Goal: Task Accomplishment & Management: Manage account settings

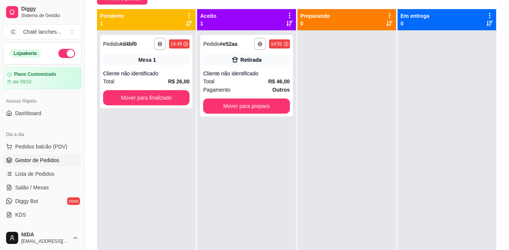
scroll to position [76, 0]
click at [64, 55] on button "button" at bounding box center [66, 53] width 17 height 9
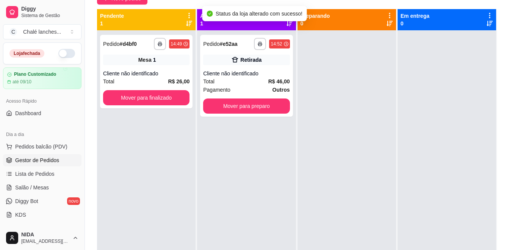
click at [58, 51] on button "button" at bounding box center [66, 53] width 17 height 9
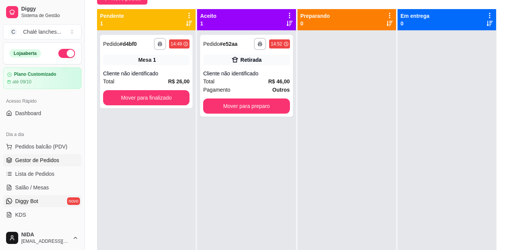
click at [32, 197] on span "Diggy Bot" at bounding box center [26, 201] width 23 height 8
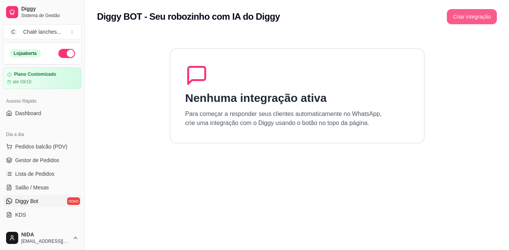
click at [476, 16] on button "Criar integração" at bounding box center [471, 16] width 50 height 15
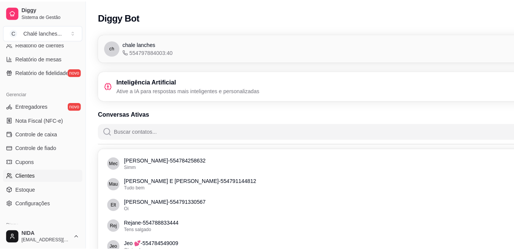
scroll to position [295, 0]
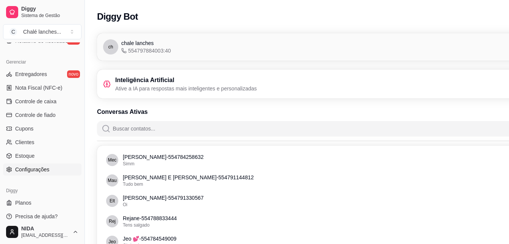
click at [41, 166] on span "Configurações" at bounding box center [32, 170] width 34 height 8
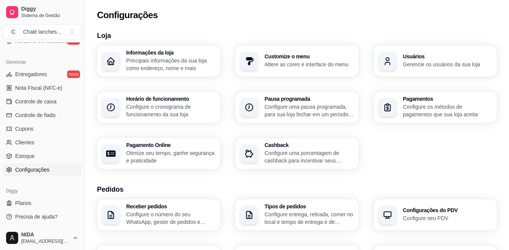
click at [160, 59] on p "Principais informações da sua loja como endereço, nome e mais" at bounding box center [170, 64] width 89 height 15
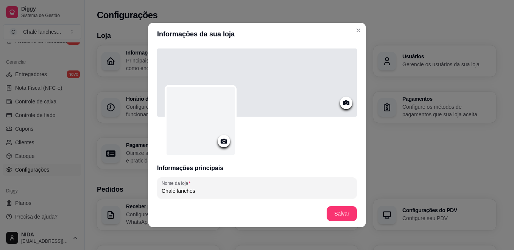
click at [222, 139] on icon at bounding box center [224, 141] width 6 height 5
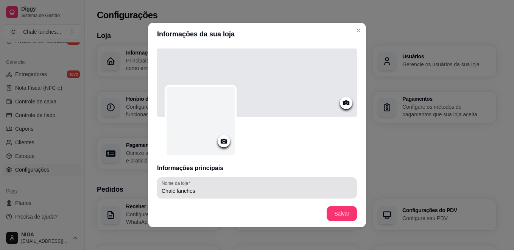
click at [187, 185] on label "Nome da loja" at bounding box center [177, 183] width 31 height 6
click at [187, 187] on input "Chalé lanches" at bounding box center [257, 191] width 191 height 8
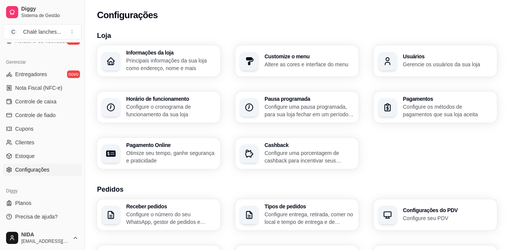
click at [437, 64] on p "Gerencie os usuários da sua loja" at bounding box center [447, 65] width 89 height 8
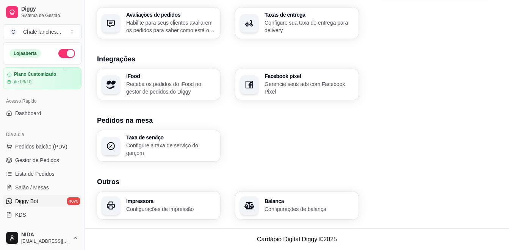
click at [29, 198] on span "Diggy Bot" at bounding box center [26, 201] width 23 height 8
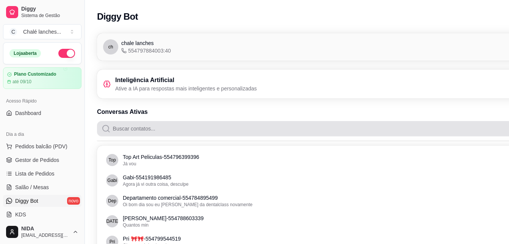
click at [155, 128] on input "Buscar contatos..." at bounding box center [344, 128] width 466 height 15
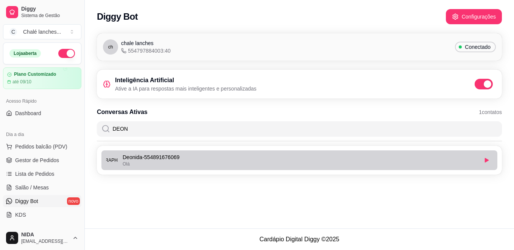
type input "DEON"
click at [164, 160] on p "Deonida - 554891676069" at bounding box center [300, 157] width 355 height 8
click at [486, 157] on button "button" at bounding box center [487, 160] width 12 height 12
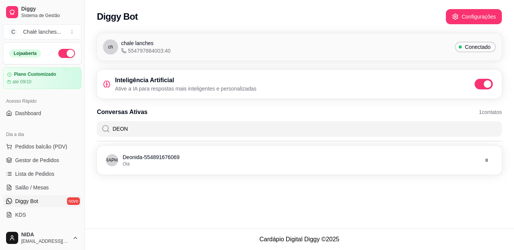
click at [482, 86] on span at bounding box center [484, 84] width 18 height 11
click at [479, 86] on input "checkbox" at bounding box center [476, 88] width 5 height 5
click at [485, 86] on span at bounding box center [484, 84] width 18 height 11
click at [479, 86] on input "checkbox" at bounding box center [476, 88] width 5 height 5
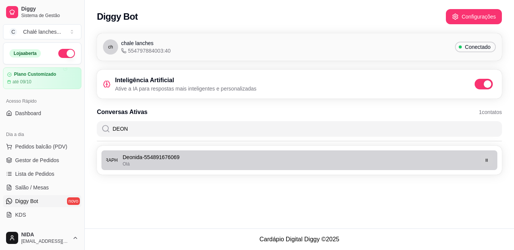
click at [487, 157] on button "button" at bounding box center [487, 160] width 12 height 12
click at [485, 162] on icon "button" at bounding box center [487, 160] width 4 height 5
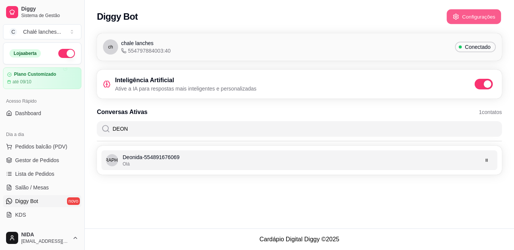
click at [473, 11] on button "Configurações" at bounding box center [474, 16] width 55 height 15
click at [290, 149] on div "[PERSON_NAME] - 554891676069 Olá" at bounding box center [299, 160] width 399 height 23
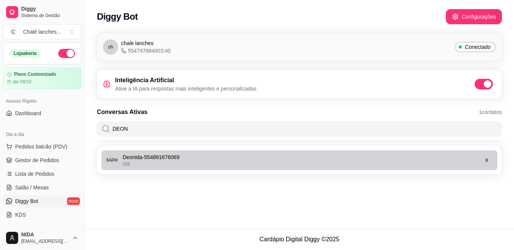
click at [289, 157] on p "Deonida - 554891676069" at bounding box center [300, 157] width 355 height 8
click at [485, 164] on button "button" at bounding box center [487, 160] width 12 height 12
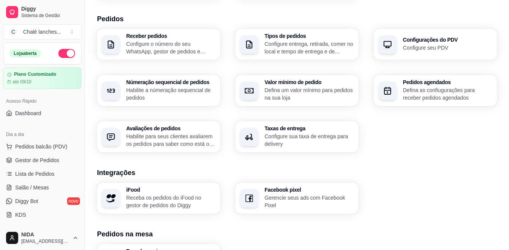
scroll to position [95, 0]
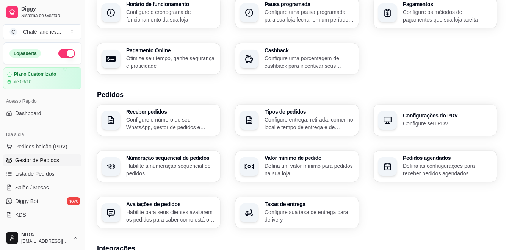
click at [31, 159] on span "Gestor de Pedidos" at bounding box center [37, 160] width 44 height 8
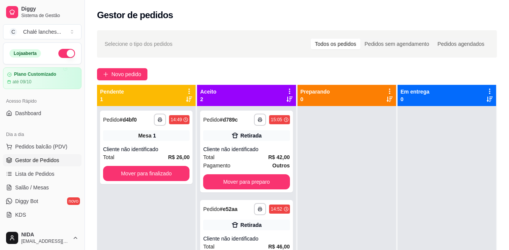
click at [3, 154] on link "Gestor de Pedidos" at bounding box center [42, 160] width 78 height 12
click at [245, 148] on div "Cliente não identificado" at bounding box center [246, 149] width 86 height 8
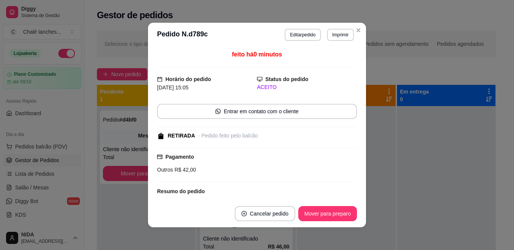
scroll to position [72, 0]
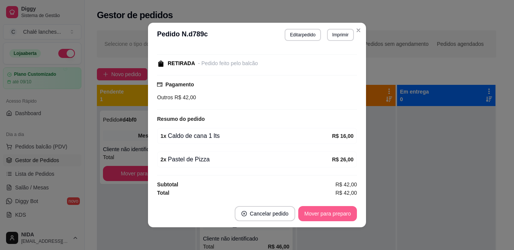
click at [333, 215] on button "Mover para preparo" at bounding box center [327, 213] width 59 height 15
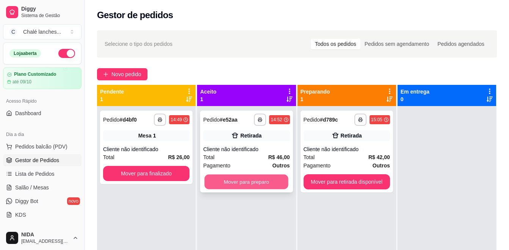
click at [236, 178] on button "Mover para preparo" at bounding box center [246, 182] width 84 height 15
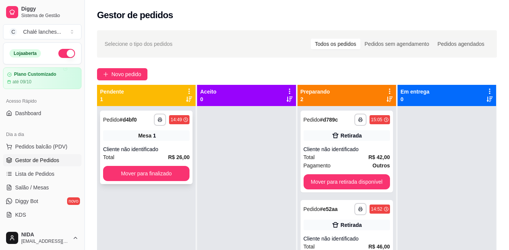
click at [132, 144] on div "**********" at bounding box center [146, 147] width 92 height 73
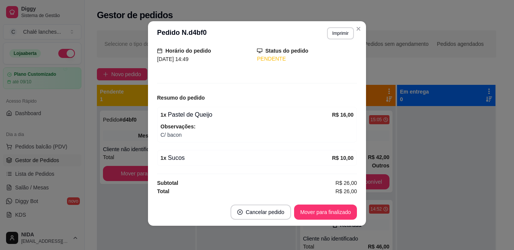
scroll to position [0, 0]
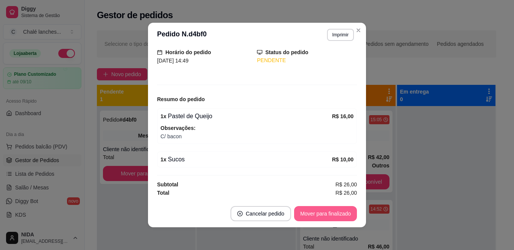
click at [325, 212] on button "Mover para finalizado" at bounding box center [325, 213] width 63 height 15
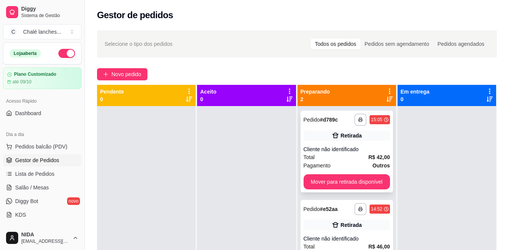
scroll to position [21, 0]
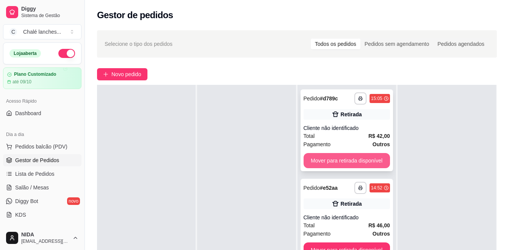
click at [349, 160] on button "Mover para retirada disponível" at bounding box center [346, 160] width 86 height 15
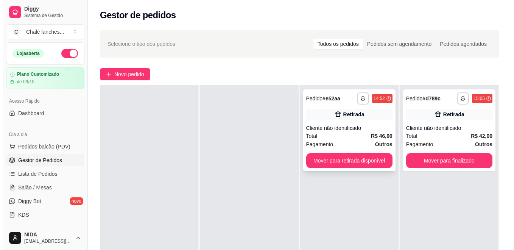
scroll to position [114, 0]
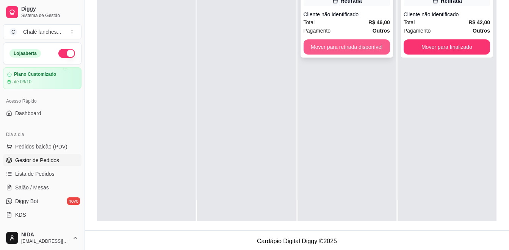
click at [333, 47] on button "Mover para retirada disponível" at bounding box center [346, 46] width 86 height 15
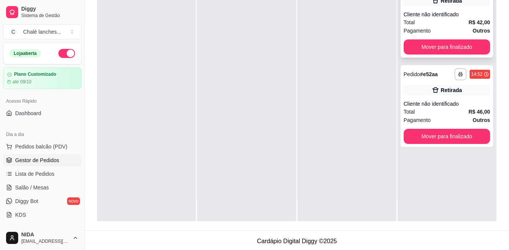
click at [429, 19] on div "Total R$ 42,00" at bounding box center [446, 22] width 86 height 8
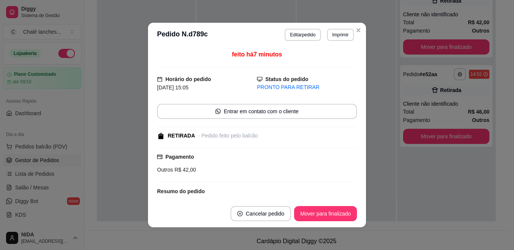
scroll to position [72, 0]
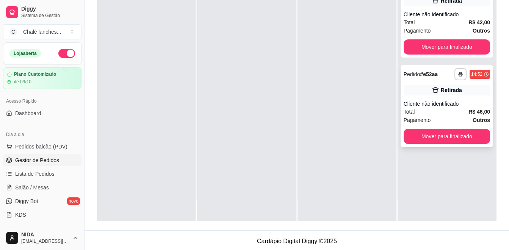
click at [438, 104] on div "Cliente não identificado" at bounding box center [446, 104] width 86 height 8
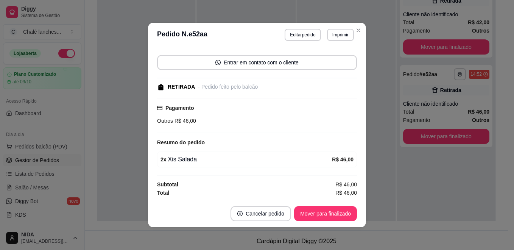
scroll to position [2, 0]
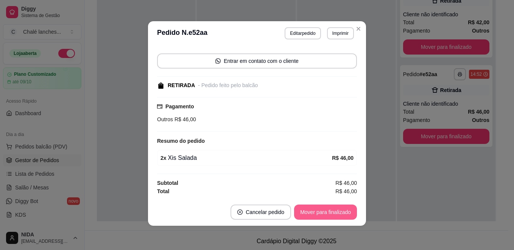
click at [330, 209] on button "Mover para finalizado" at bounding box center [325, 211] width 63 height 15
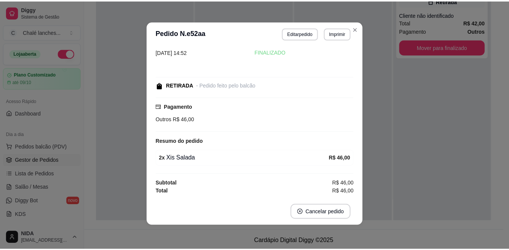
scroll to position [16, 0]
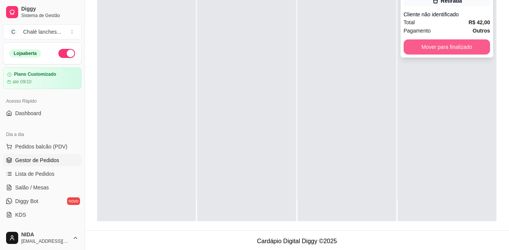
click at [461, 50] on button "Mover para finalizado" at bounding box center [446, 46] width 86 height 15
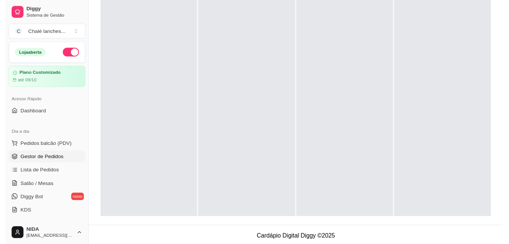
scroll to position [0, 0]
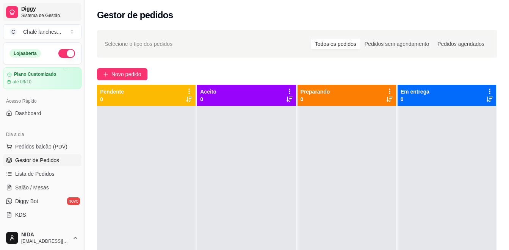
click at [43, 9] on span "Diggy" at bounding box center [49, 9] width 57 height 7
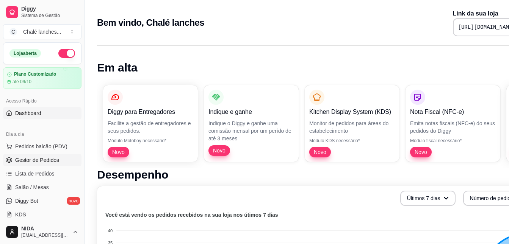
click at [35, 158] on span "Gestor de Pedidos" at bounding box center [37, 160] width 44 height 8
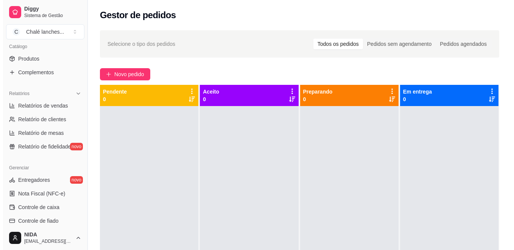
scroll to position [295, 0]
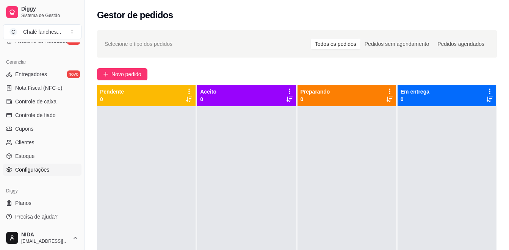
drag, startPoint x: 37, startPoint y: 168, endPoint x: 42, endPoint y: 167, distance: 4.3
click at [37, 168] on span "Configurações" at bounding box center [32, 170] width 34 height 8
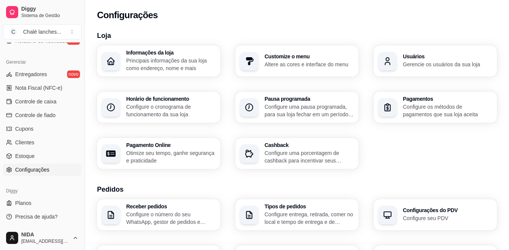
click at [162, 109] on p "Configure o cronograma de funcionamento da sua loja" at bounding box center [170, 110] width 89 height 15
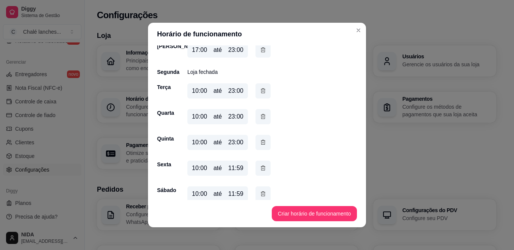
scroll to position [45, 0]
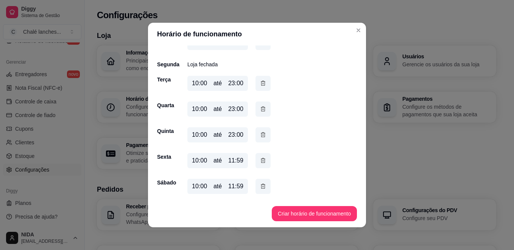
click at [237, 158] on div "11:59" at bounding box center [235, 160] width 15 height 9
click at [260, 160] on icon "button" at bounding box center [263, 160] width 6 height 8
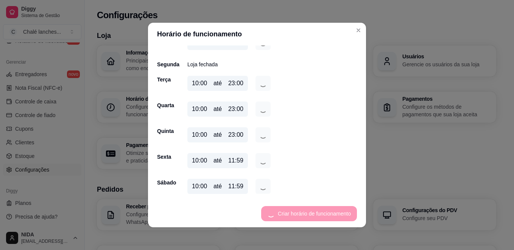
scroll to position [35, 0]
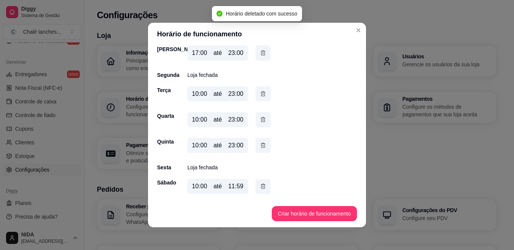
click at [213, 165] on p "Loja fechada" at bounding box center [202, 168] width 30 height 8
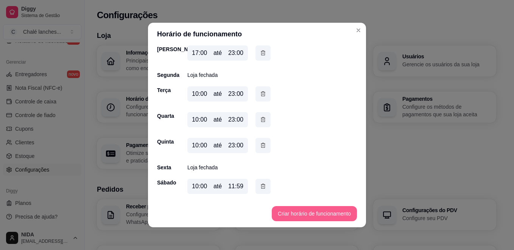
click at [315, 209] on button "Criar horário de funcionamento" at bounding box center [314, 213] width 85 height 15
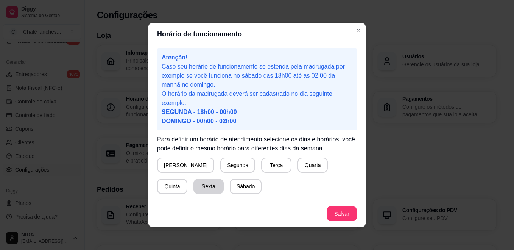
click at [193, 187] on button "Sexta" at bounding box center [208, 186] width 30 height 15
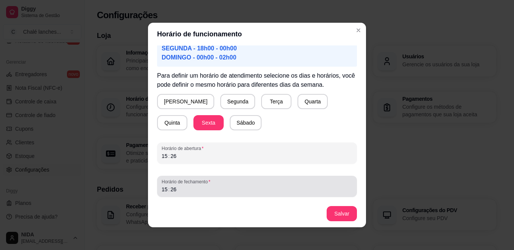
scroll to position [2, 0]
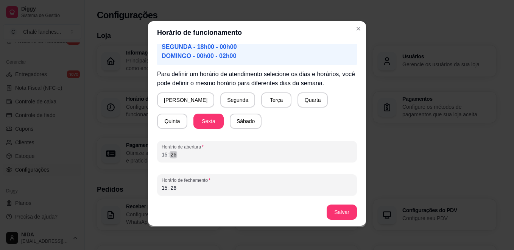
click at [177, 153] on div "15 : 26" at bounding box center [257, 154] width 191 height 9
click at [180, 188] on div "15 : 26" at bounding box center [257, 187] width 191 height 9
click at [341, 211] on button "Salvar" at bounding box center [342, 211] width 30 height 15
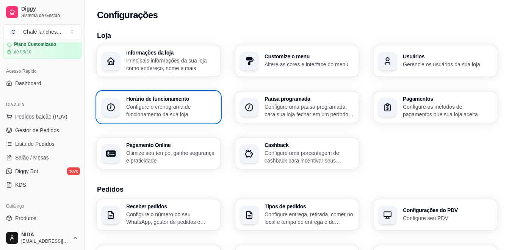
scroll to position [0, 0]
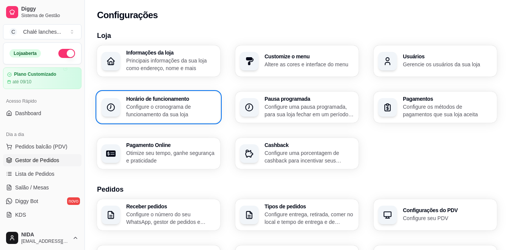
click at [33, 165] on link "Gestor de Pedidos" at bounding box center [42, 160] width 78 height 12
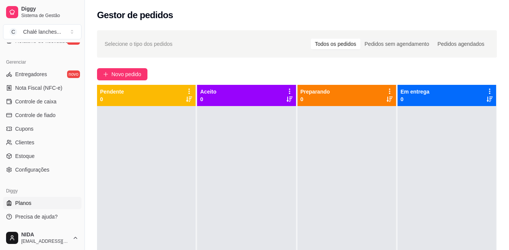
scroll to position [115, 0]
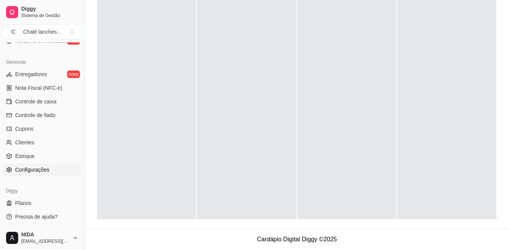
click at [38, 170] on span "Configurações" at bounding box center [32, 170] width 34 height 8
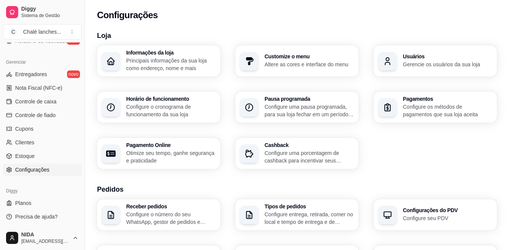
click at [430, 58] on h3 "Usuários" at bounding box center [447, 56] width 89 height 5
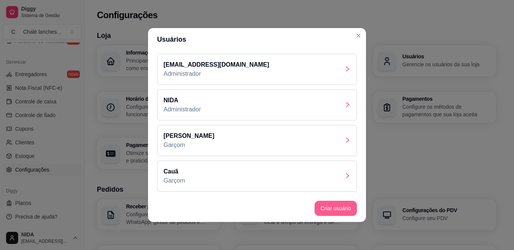
click at [339, 207] on button "Criar usuário" at bounding box center [336, 208] width 42 height 15
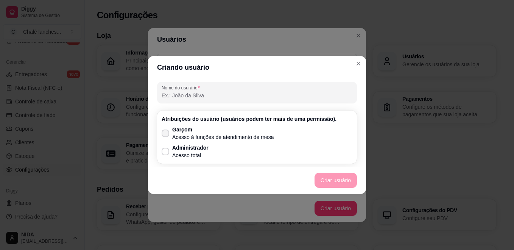
click at [165, 128] on label "Garçom Acesso à funções de atendimento de mesa" at bounding box center [218, 133] width 119 height 21
click at [165, 135] on input "Garçom Acesso à funções de atendimento de mesa" at bounding box center [163, 137] width 5 height 5
checkbox input "true"
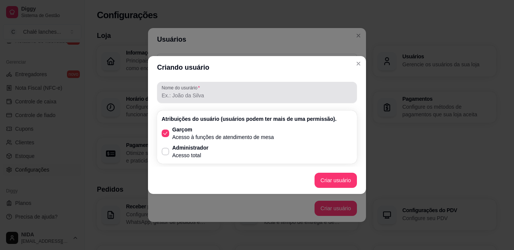
click at [250, 93] on input "Nome do usurário" at bounding box center [257, 96] width 191 height 8
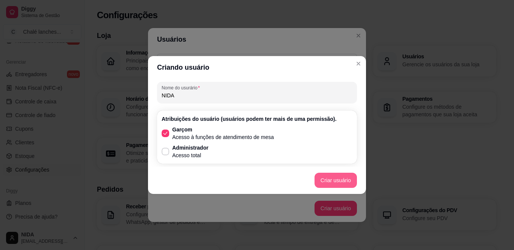
type input "NIDA"
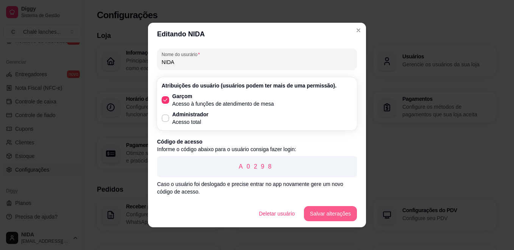
click at [332, 217] on button "Salvar alterações" at bounding box center [330, 213] width 53 height 15
click at [325, 214] on button "Salvar alterações" at bounding box center [330, 213] width 53 height 15
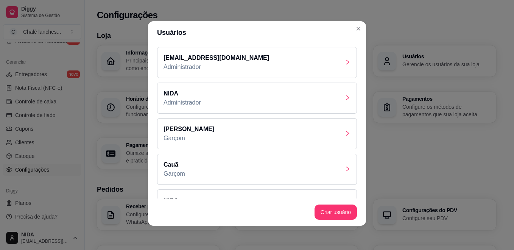
click at [299, 93] on div "NIDA Administrador" at bounding box center [257, 98] width 200 height 31
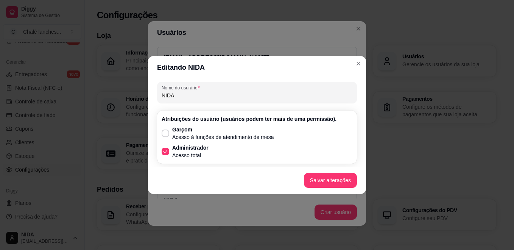
click at [362, 58] on header "Editando NIDA" at bounding box center [257, 67] width 218 height 23
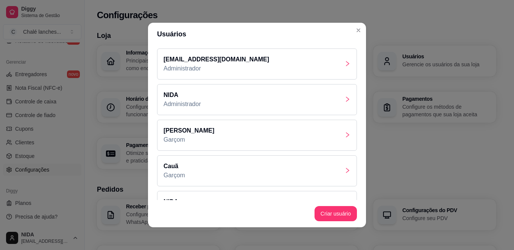
click at [253, 96] on div "NIDA Administrador" at bounding box center [257, 99] width 200 height 31
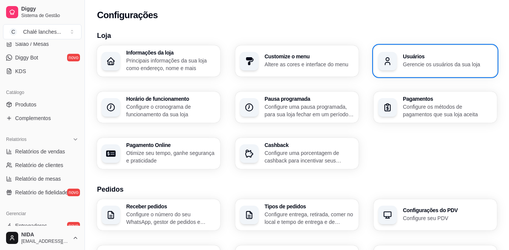
scroll to position [68, 0]
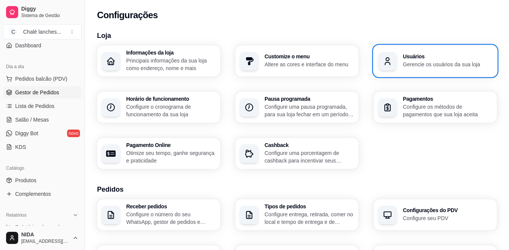
click at [50, 90] on span "Gestor de Pedidos" at bounding box center [37, 93] width 44 height 8
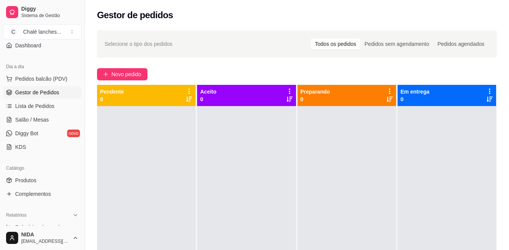
click at [56, 86] on link "Gestor de Pedidos" at bounding box center [42, 92] width 78 height 12
